Goal: Task Accomplishment & Management: Manage account settings

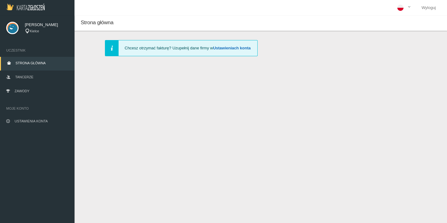
click at [237, 48] on link "Ustawieniach konta" at bounding box center [232, 48] width 38 height 5
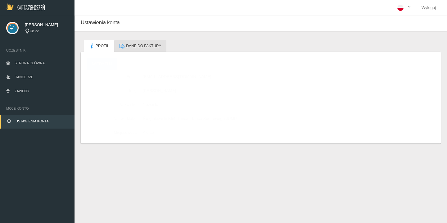
click at [128, 45] on span "Dane do faktury" at bounding box center [143, 46] width 35 height 4
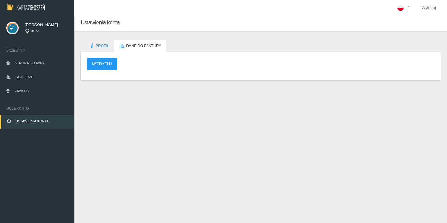
click at [100, 70] on div "Edytuj" at bounding box center [261, 66] width 354 height 16
click at [101, 67] on link "Edytuj" at bounding box center [102, 64] width 30 height 12
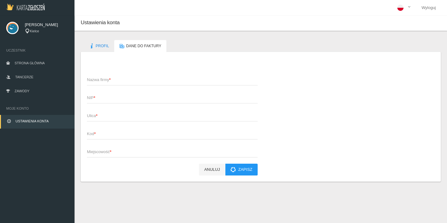
click at [123, 79] on span "Nazwa firmy *" at bounding box center [169, 80] width 164 height 6
click at [123, 79] on input "Nazwa firmy *" at bounding box center [172, 79] width 171 height 12
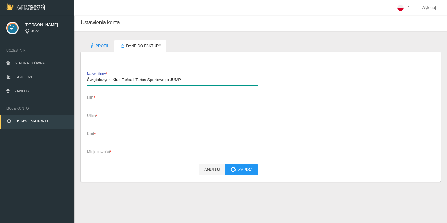
type input "Świętokrzyski Klub Tańca i Tańca Sportowego JUMP"
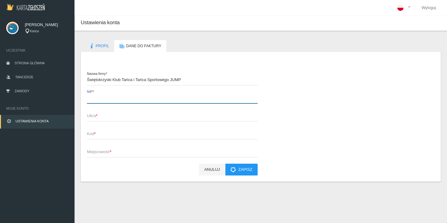
paste input "9591370809"
type input "9591370809"
click at [137, 115] on span "Ulica *" at bounding box center [169, 116] width 164 height 6
click at [137, 115] on input "Ulica *" at bounding box center [172, 115] width 171 height 12
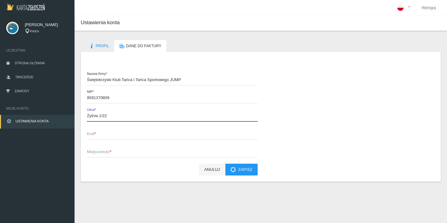
type input "Żytnia 1/22"
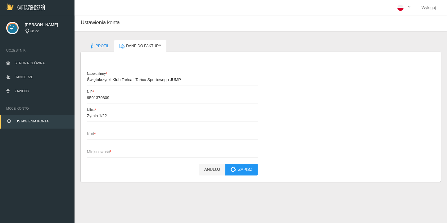
click at [91, 133] on span "Kod *" at bounding box center [169, 134] width 164 height 6
click at [91, 133] on input "Kod *" at bounding box center [172, 133] width 171 height 12
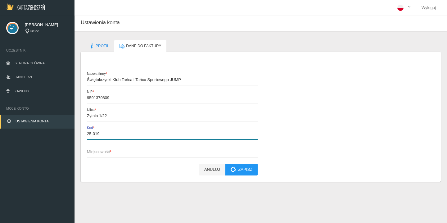
type input "25-019"
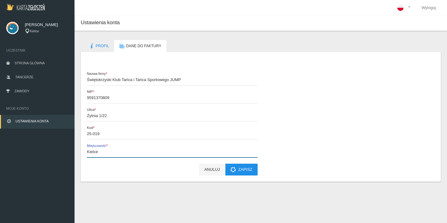
type input "Kielce"
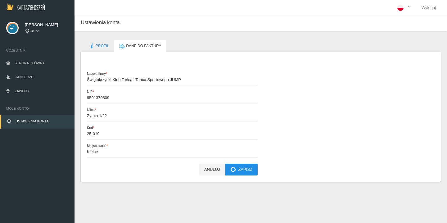
click at [246, 169] on button "Zapisz" at bounding box center [241, 169] width 32 height 12
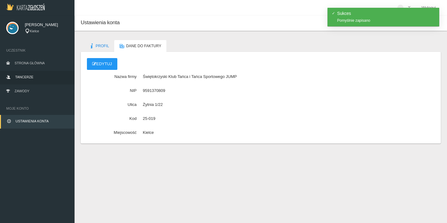
click at [37, 81] on link "Tancerze" at bounding box center [37, 78] width 74 height 14
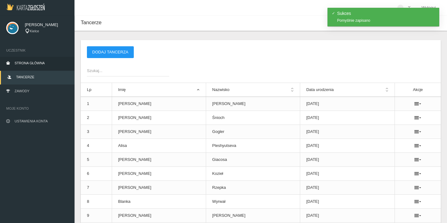
click at [38, 65] on link "Strona główna" at bounding box center [37, 64] width 74 height 14
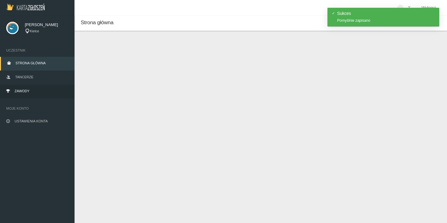
click at [27, 92] on span "Zawody" at bounding box center [22, 91] width 15 height 4
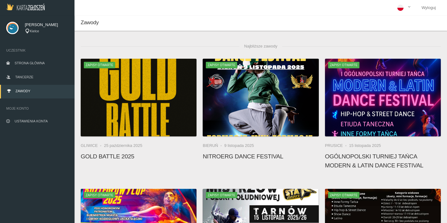
click at [29, 25] on span "[PERSON_NAME]" at bounding box center [46, 25] width 43 height 6
click at [9, 26] on img at bounding box center [12, 28] width 12 height 12
click at [46, 119] on span "Ustawienia konta" at bounding box center [31, 121] width 33 height 4
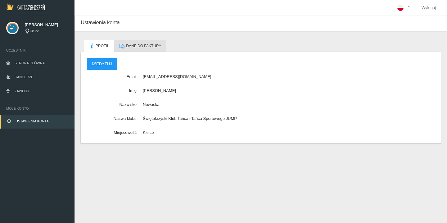
click at [130, 45] on span "Dane do faktury" at bounding box center [143, 46] width 35 height 4
